Goal: Use online tool/utility

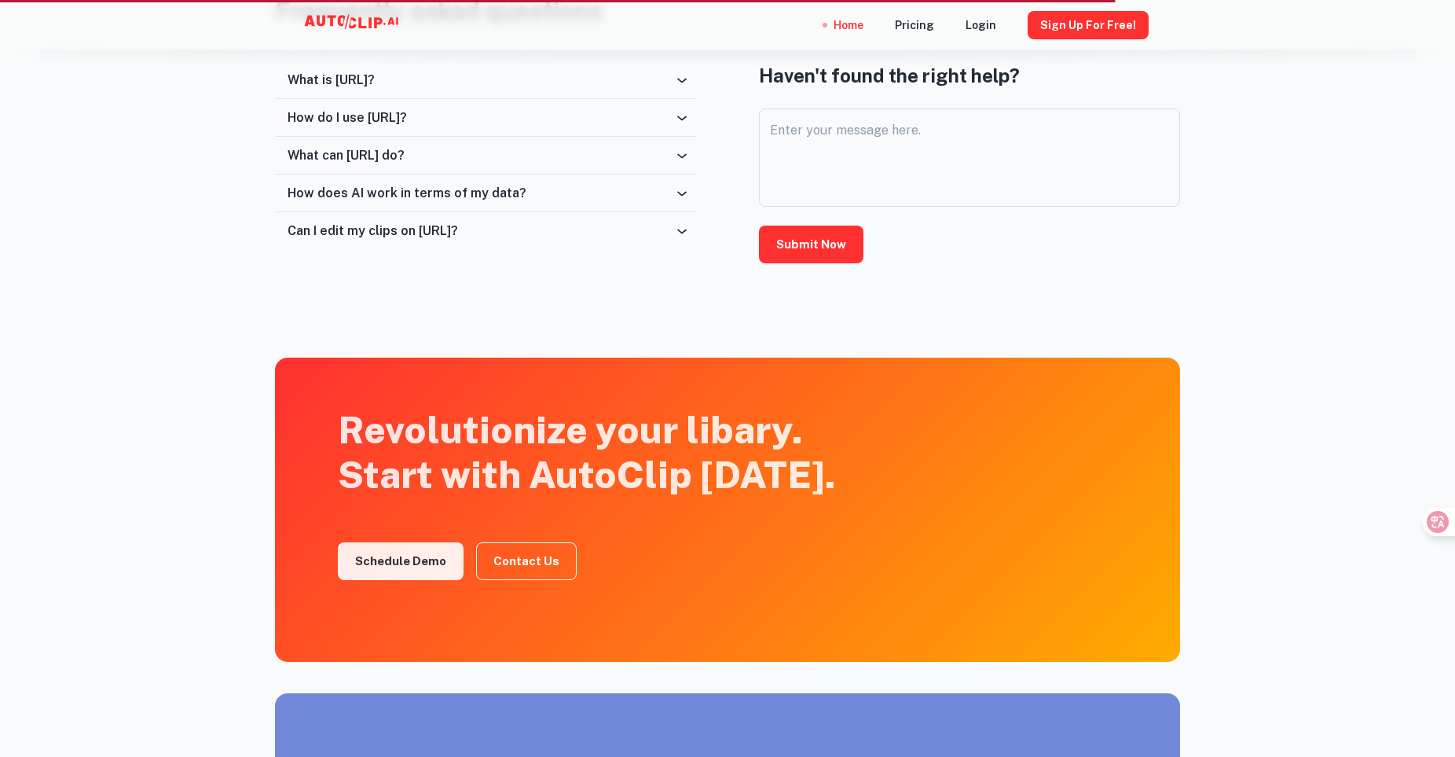
scroll to position [2829, 0]
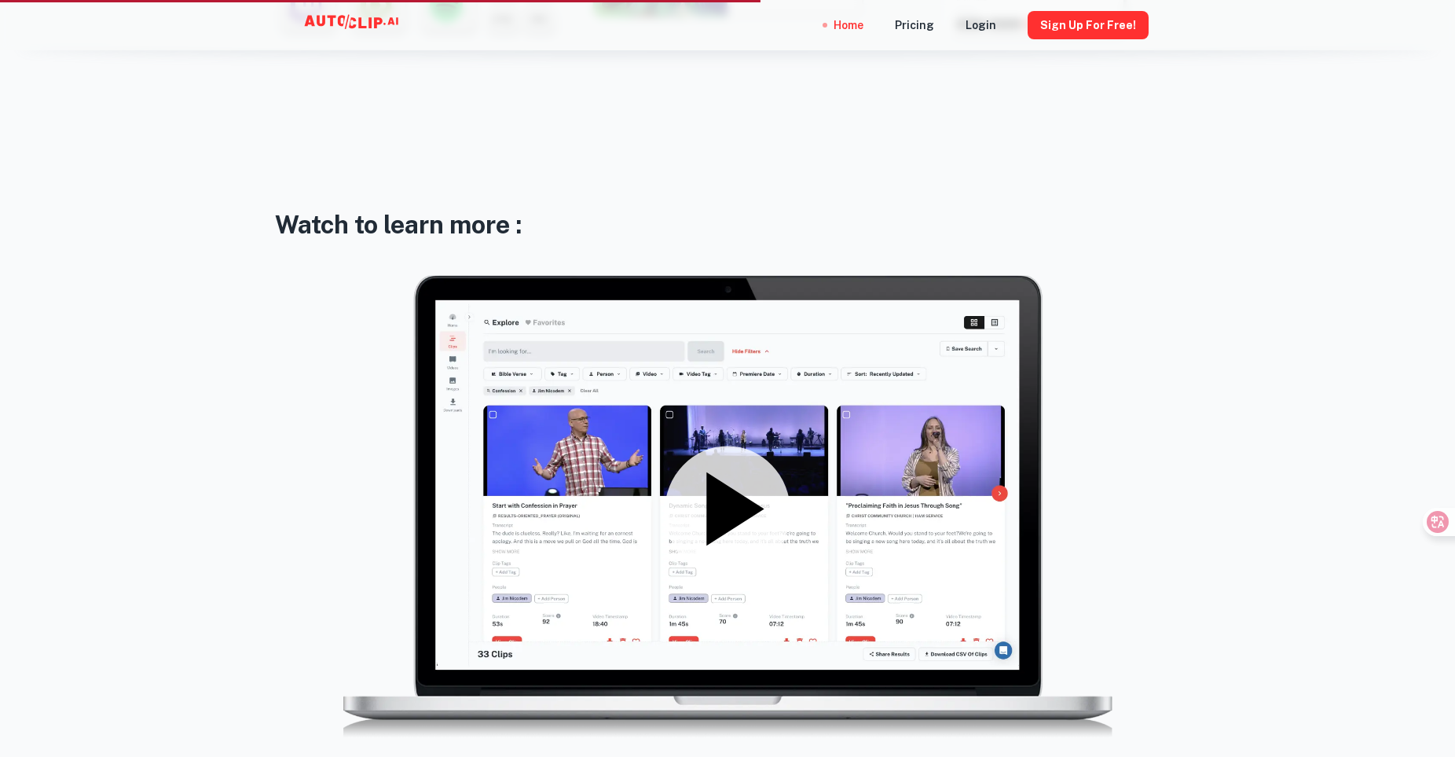
scroll to position [2279, 0]
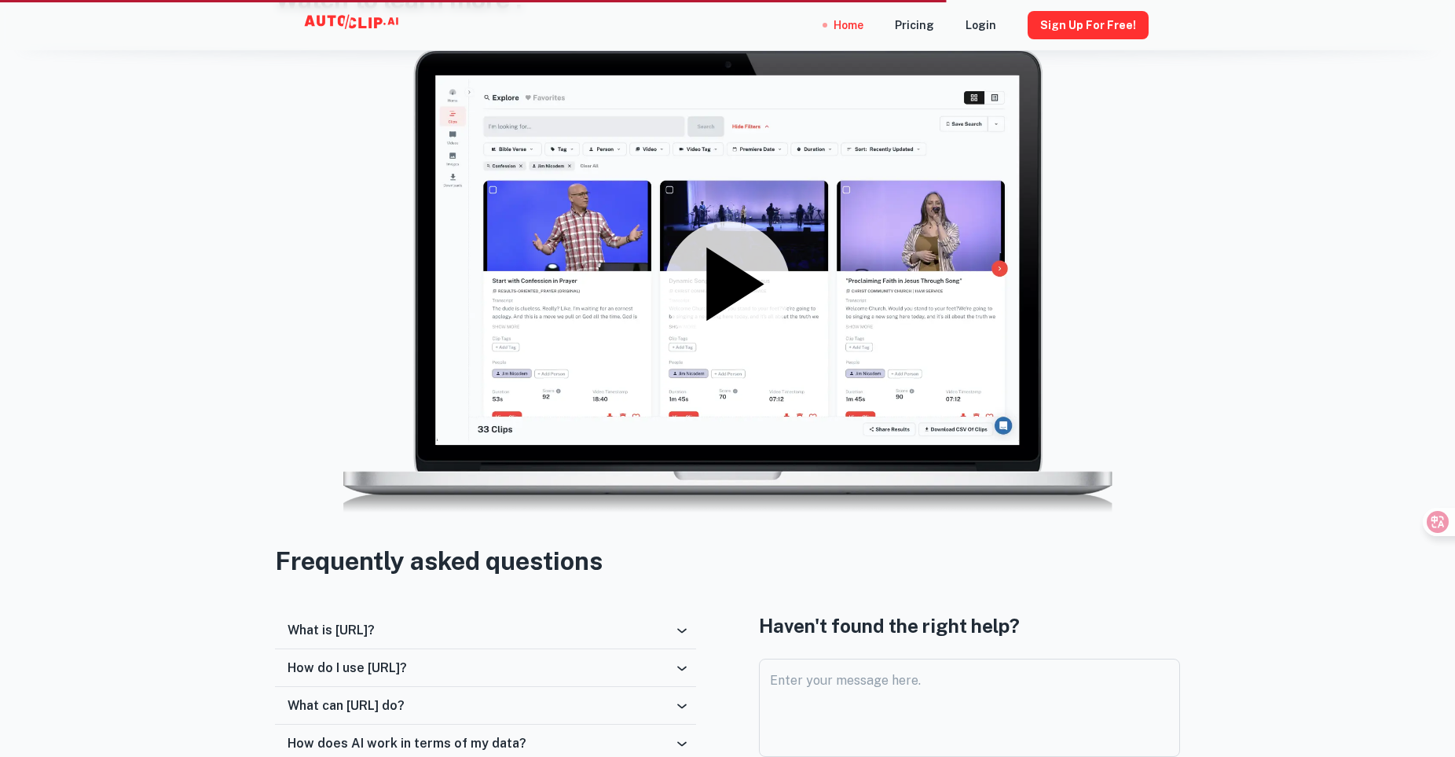
click at [711, 270] on icon at bounding box center [735, 284] width 57 height 73
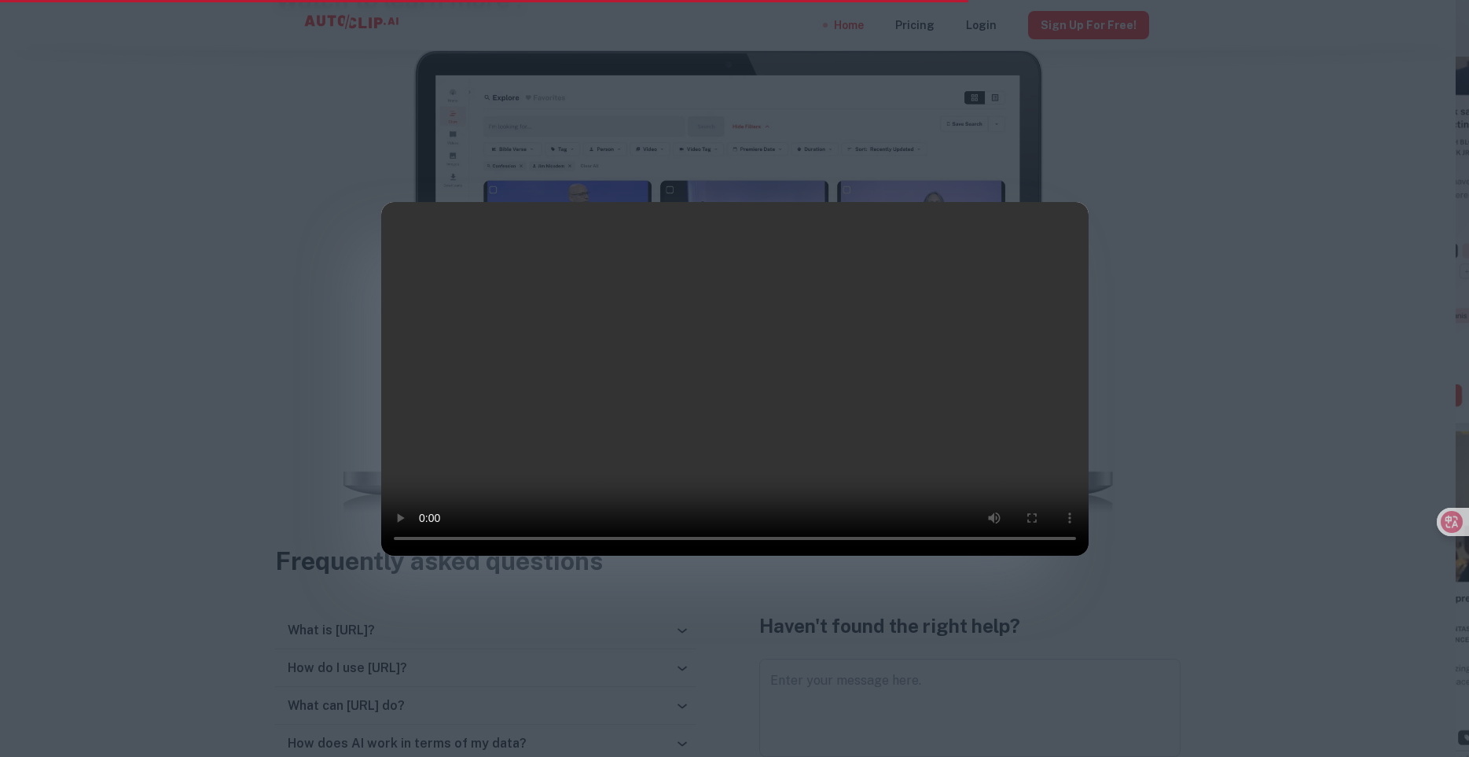
click at [1167, 188] on div at bounding box center [734, 378] width 1469 height 757
